Goal: Task Accomplishment & Management: Manage account settings

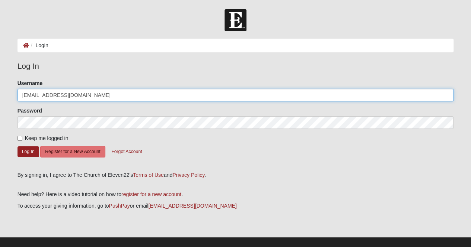
click at [309, 94] on input "[EMAIL_ADDRESS][DOMAIN_NAME]" at bounding box center [235, 95] width 436 height 13
type input "[EMAIL_ADDRESS][DOMAIN_NAME]"
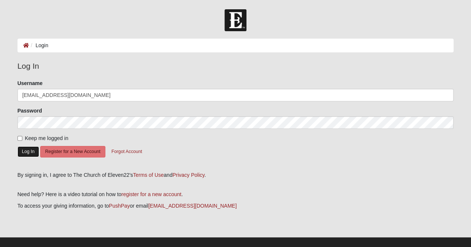
click at [28, 154] on button "Log In" at bounding box center [28, 152] width 22 height 11
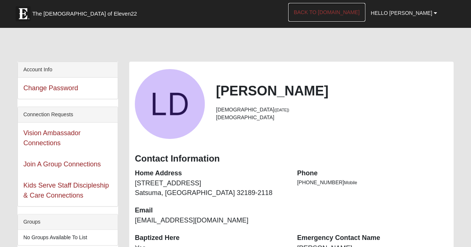
click at [346, 17] on link "Back to [DOMAIN_NAME]" at bounding box center [326, 12] width 77 height 19
